Goal: Transaction & Acquisition: Purchase product/service

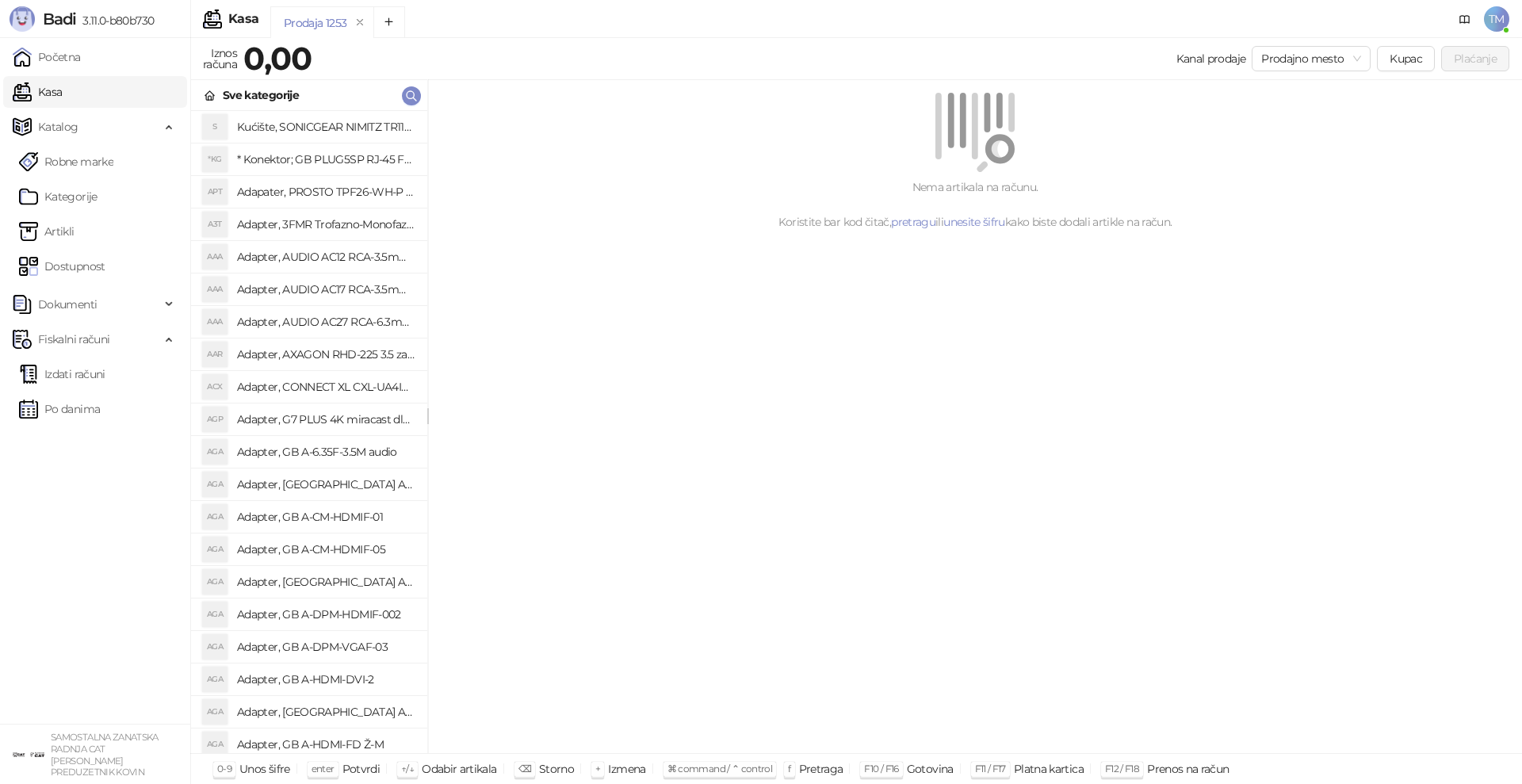
click at [907, 529] on div "Nema artikala na računu. Koristite bar kod čitač, pretragu ili unesite šifru ka…" at bounding box center [975, 416] width 1094 height 673
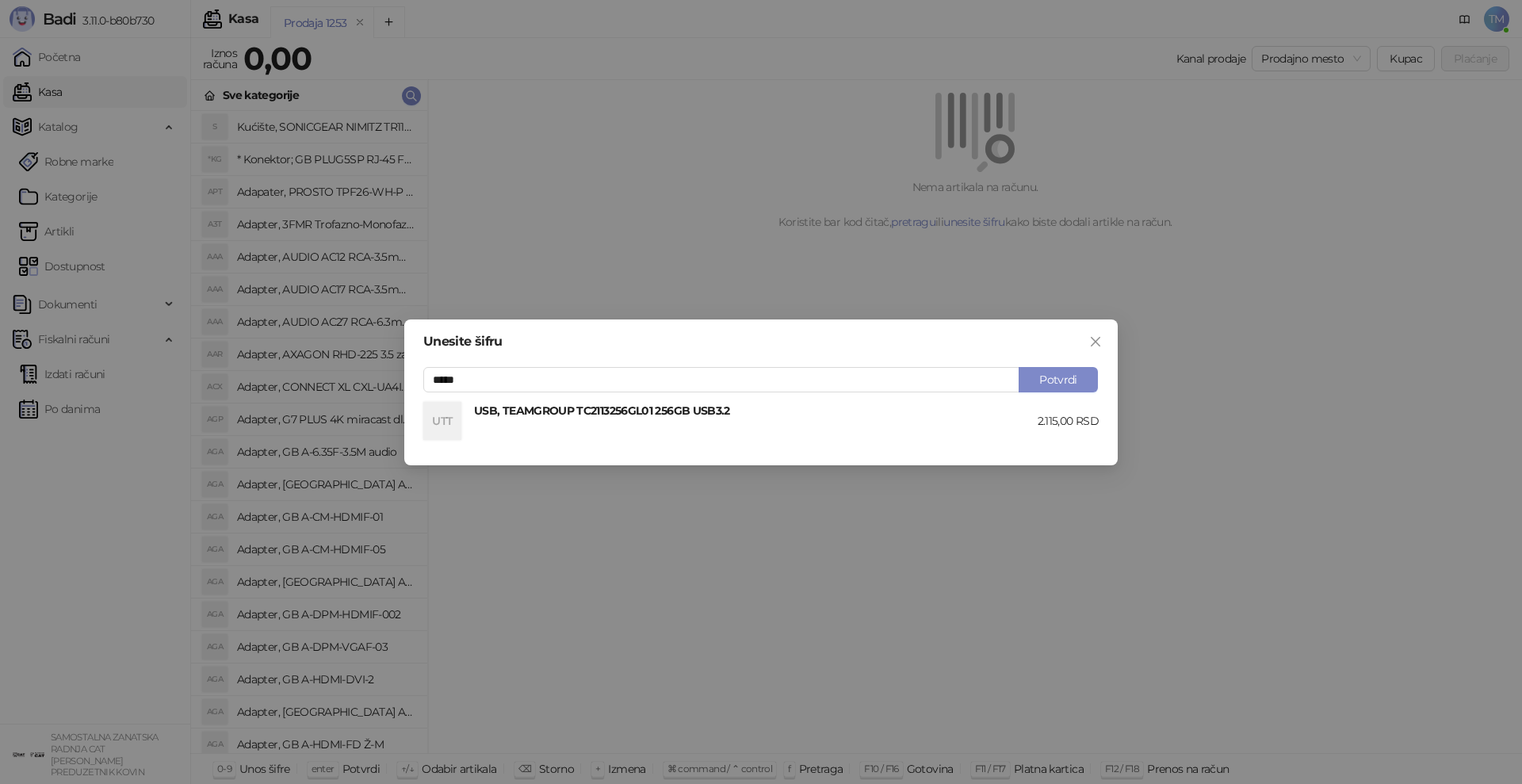
type input "*****"
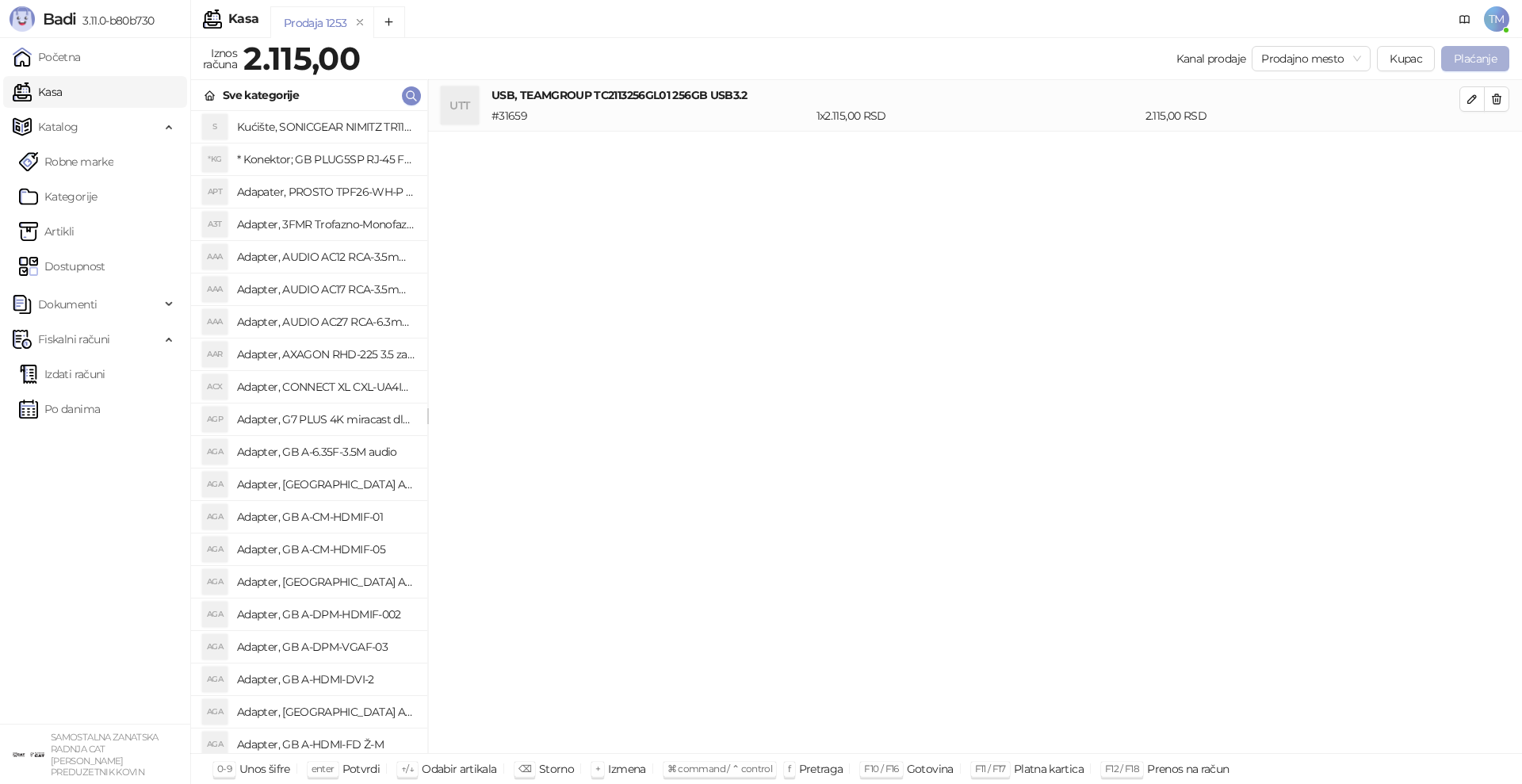
click at [1470, 53] on button "Plaćanje" at bounding box center [1475, 58] width 68 height 25
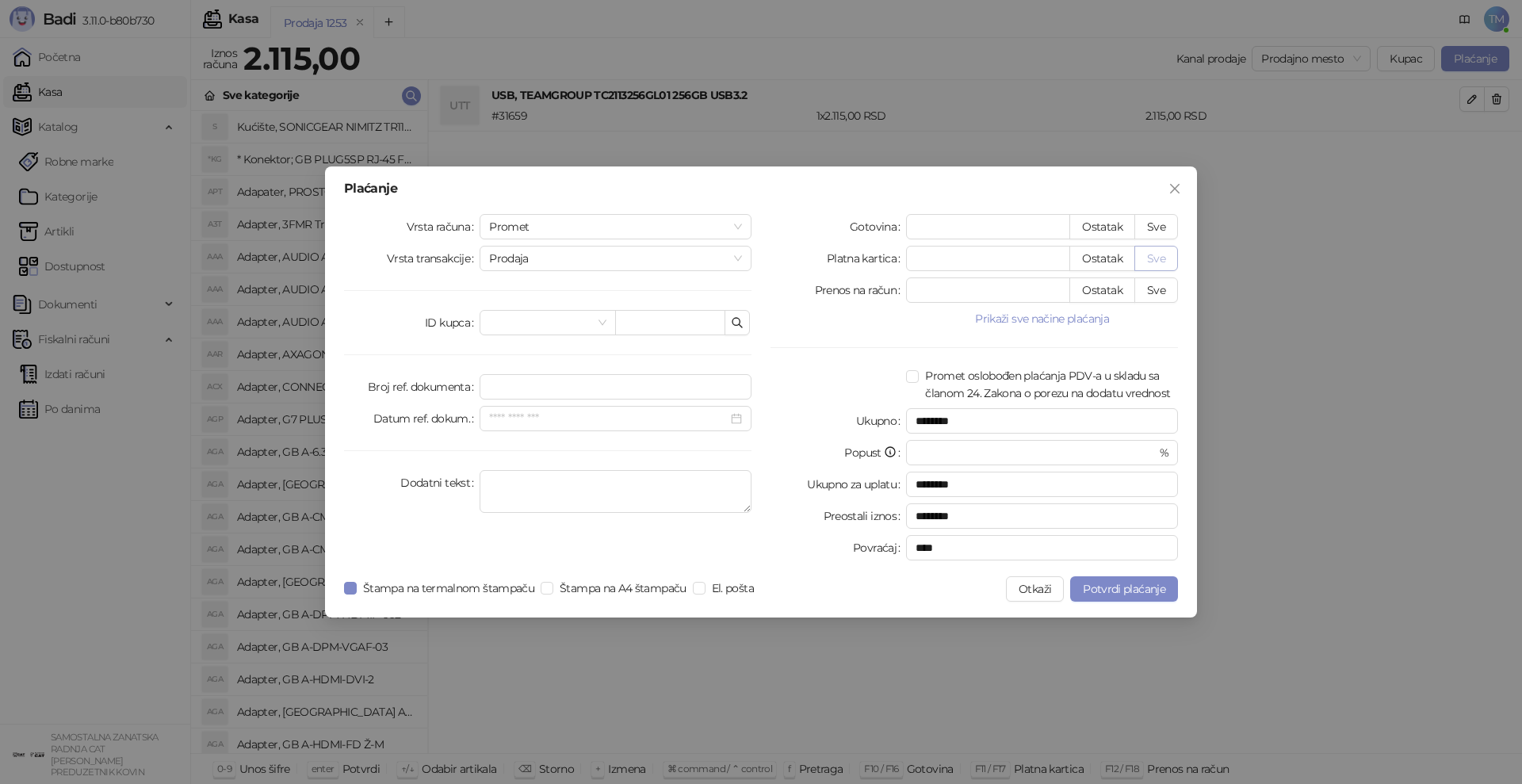
click at [1159, 257] on button "Sve" at bounding box center [1157, 257] width 44 height 25
type input "****"
click at [1135, 588] on span "Potvrdi plaćanje" at bounding box center [1124, 588] width 83 height 14
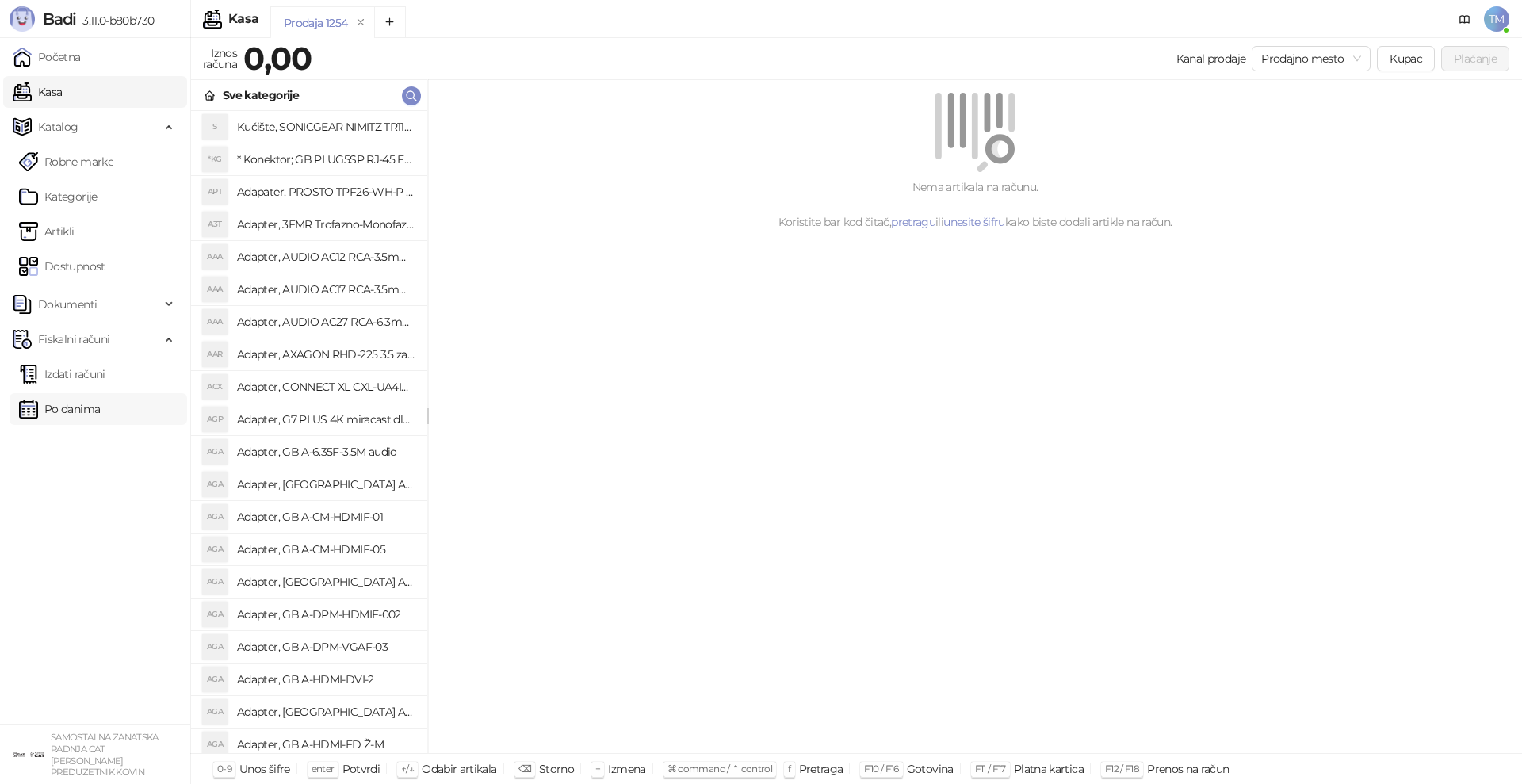
click at [79, 409] on link "Po danima" at bounding box center [59, 409] width 81 height 32
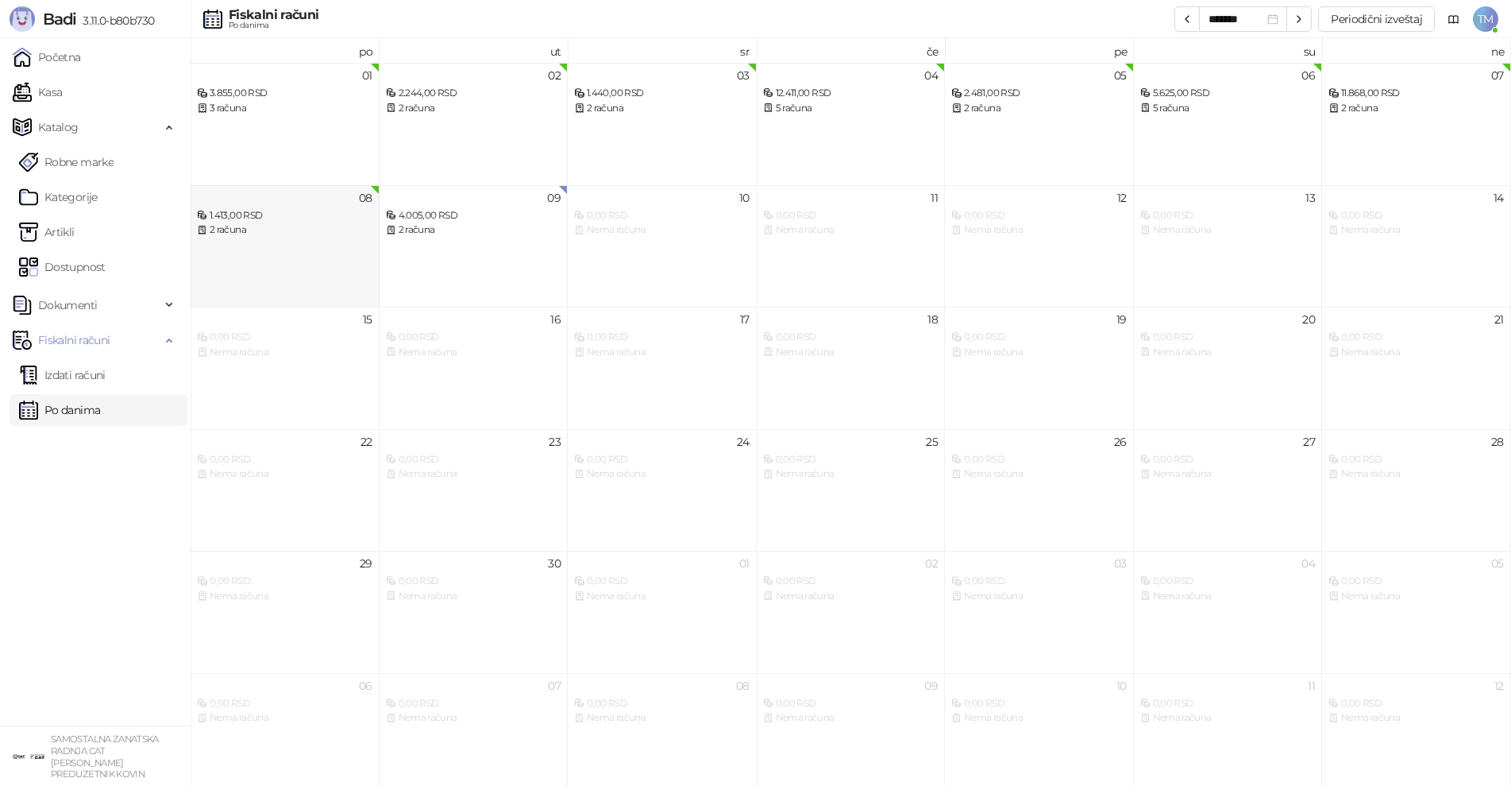
click at [244, 257] on div "08 1.413,00 RSD 2 računa" at bounding box center [285, 246] width 189 height 122
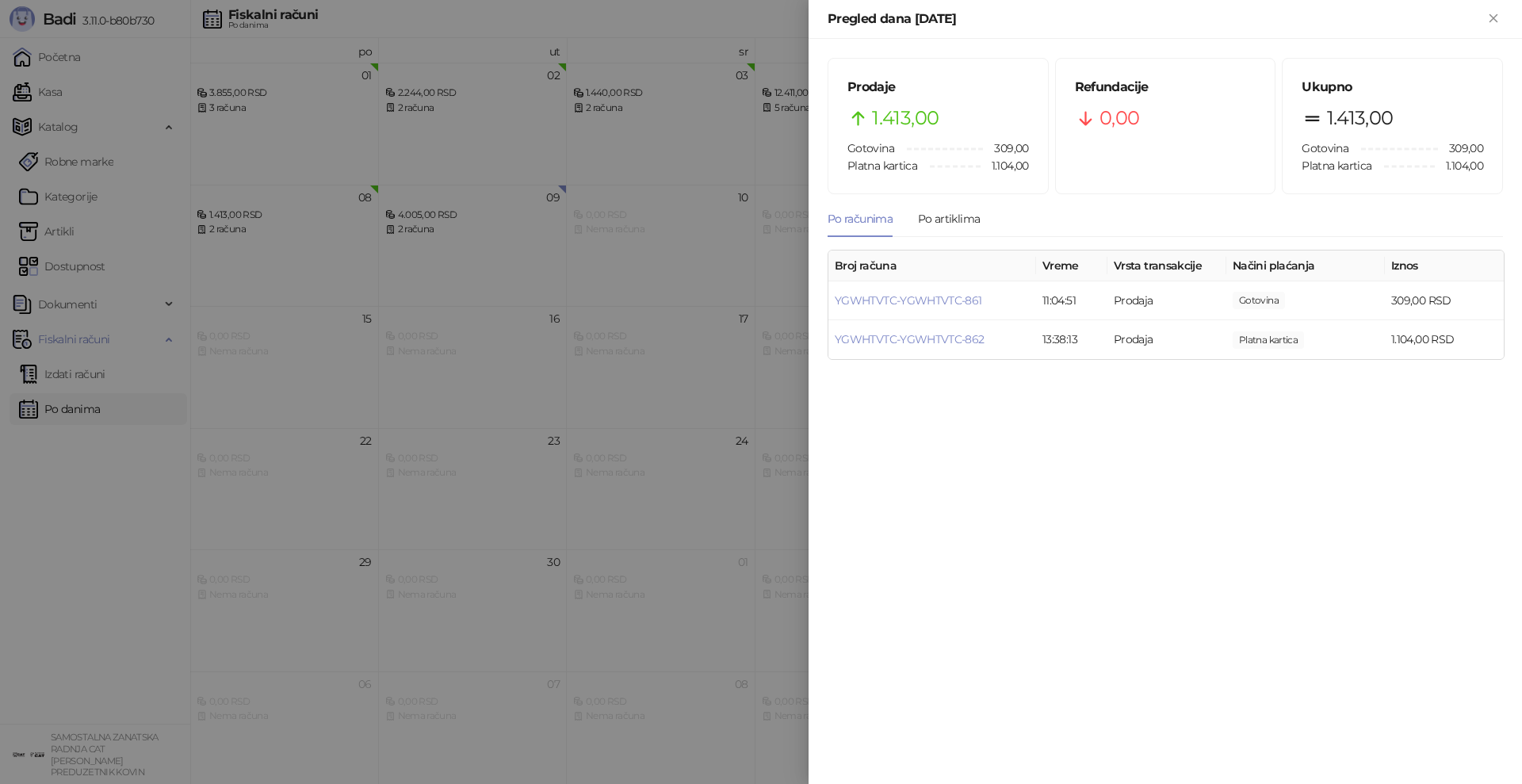
click at [1360, 21] on div "Pregled dana [DATE]" at bounding box center [1156, 19] width 657 height 19
click at [921, 553] on div "Prodaje 1.413,00 Gotovina 309,00 Platna kartica 1.104,00 Refundacije 0,00 Ukupn…" at bounding box center [1165, 411] width 714 height 745
click at [1492, 17] on icon "Zatvori" at bounding box center [1493, 18] width 14 height 14
